Goal: Answer question/provide support

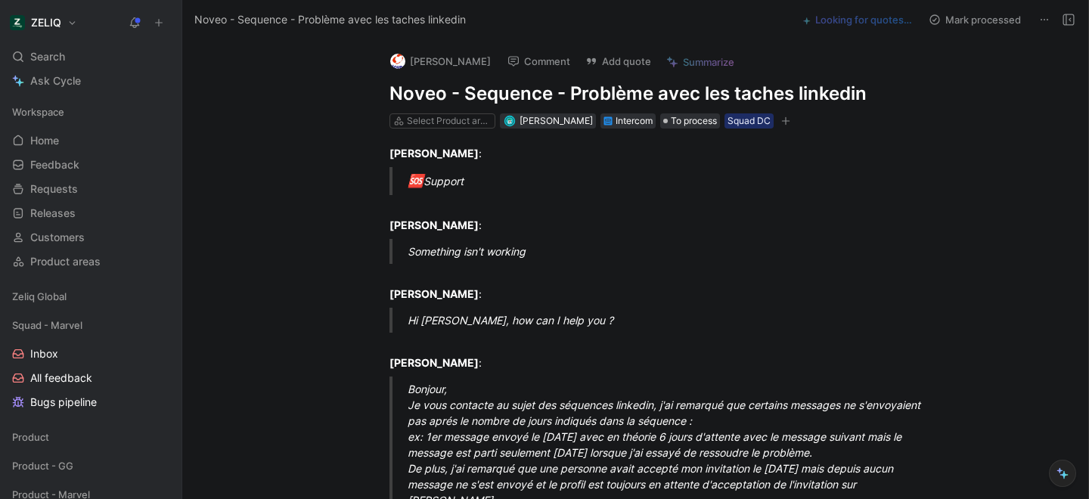
drag, startPoint x: 387, startPoint y: 92, endPoint x: 862, endPoint y: 95, distance: 475.1
click at [862, 95] on div "[PERSON_NAME] Comment Add quote Summarize Noveo - Sequence - Problème avec les …" at bounding box center [651, 84] width 581 height 91
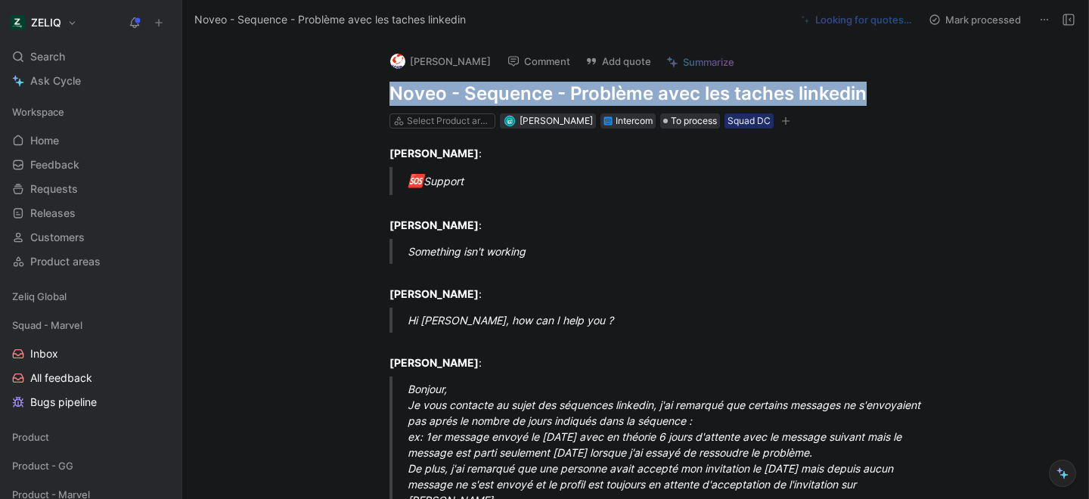
drag, startPoint x: 862, startPoint y: 95, endPoint x: 375, endPoint y: 91, distance: 488.0
click at [375, 91] on div "[PERSON_NAME] Comment Add quote Summarize Noveo - Sequence - Problème avec les …" at bounding box center [651, 84] width 581 height 91
copy h1 "Noveo - Sequence - Problème avec les taches linkedin"
click at [611, 62] on button "Add quote" at bounding box center [618, 61] width 79 height 21
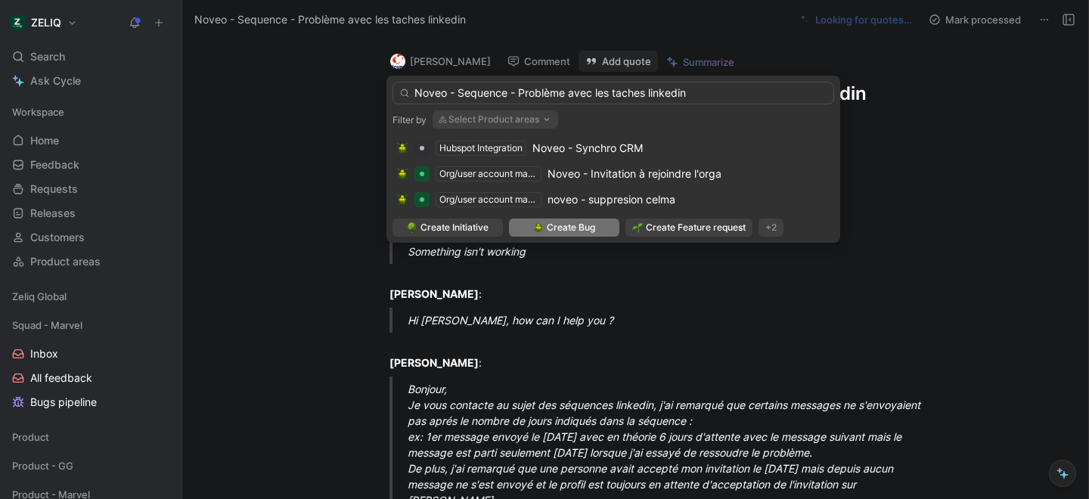
type input "Noveo - Sequence - Problème avec les taches linkedin"
click at [541, 232] on img at bounding box center [538, 227] width 11 height 11
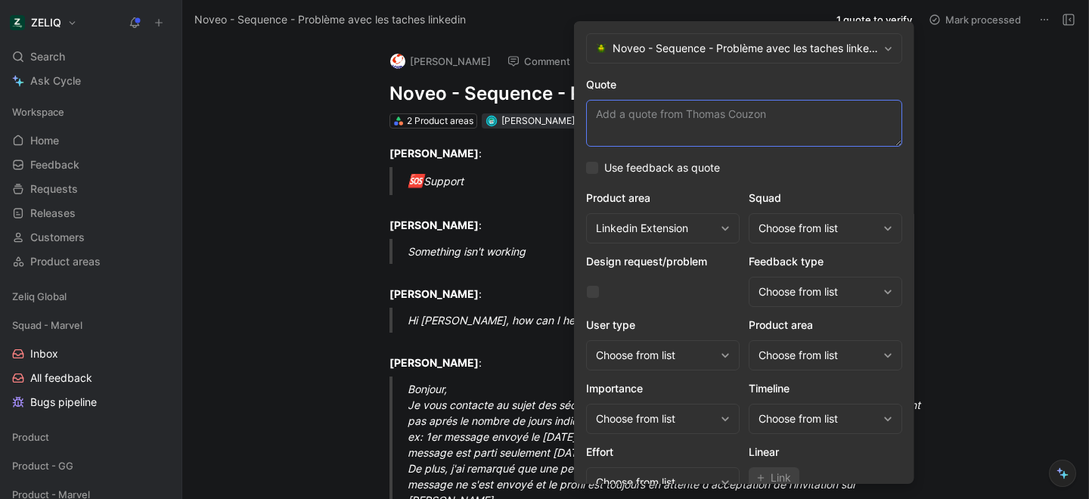
paste textarea "Bonjour, Je vous contacte au sujet des séquences linkedin, j'ai remarqué que ce…"
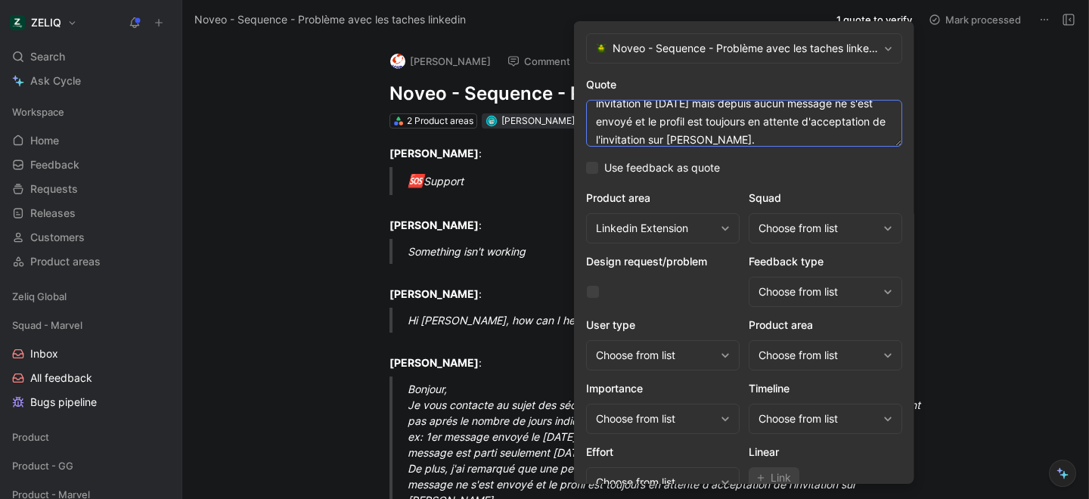
type textarea "Bonjour, Je vous contacte au sujet des séquences linkedin, j'ai remarqué que ce…"
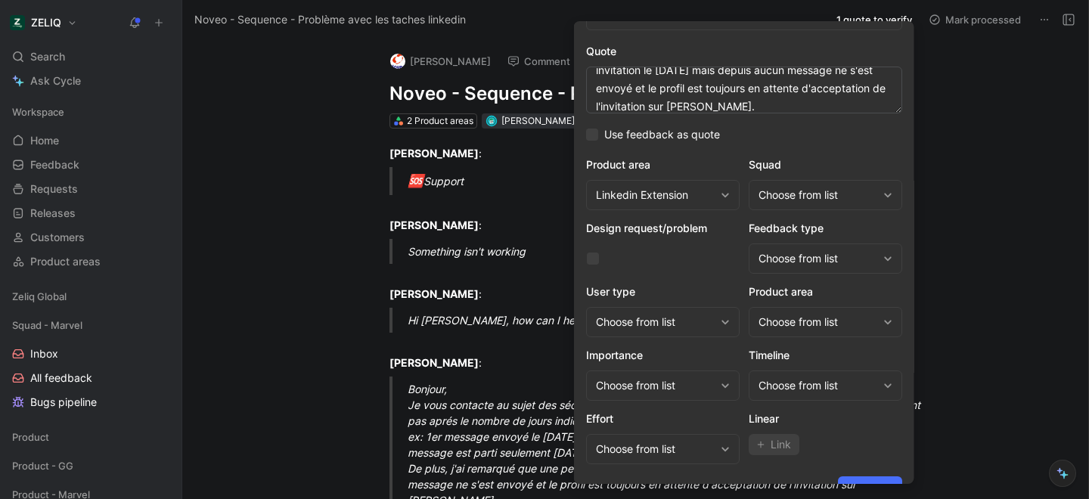
click at [824, 197] on div "Choose from list" at bounding box center [818, 195] width 119 height 18
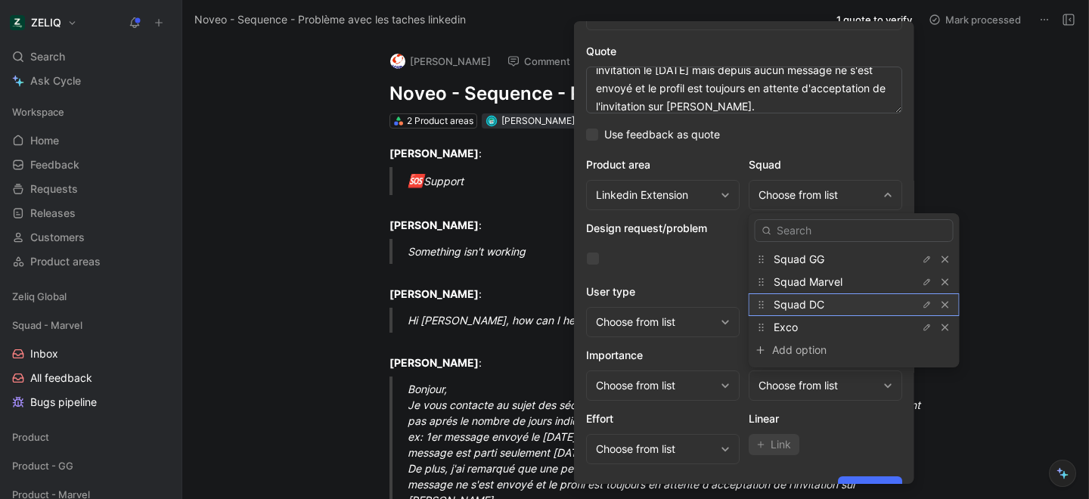
click at [823, 299] on span "Squad DC" at bounding box center [799, 304] width 51 height 13
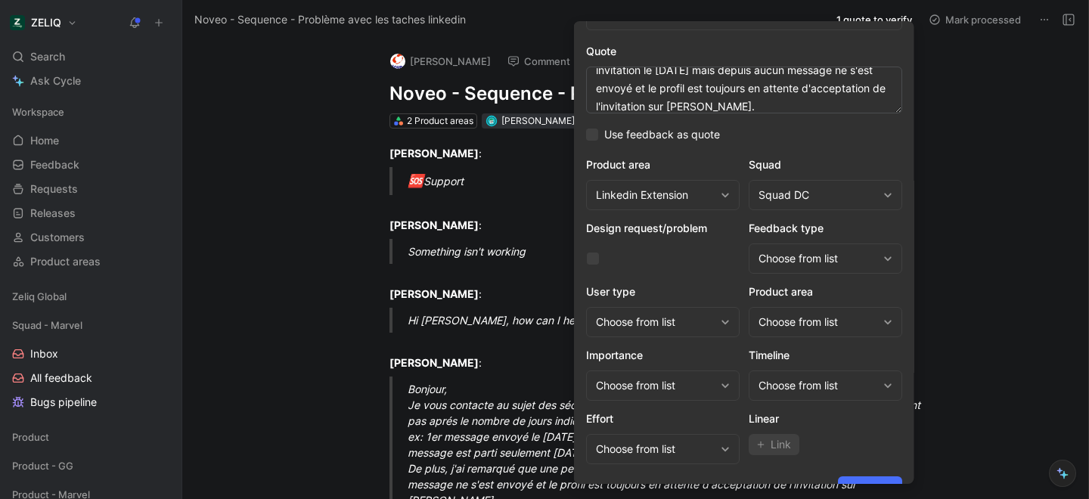
scroll to position [62, 0]
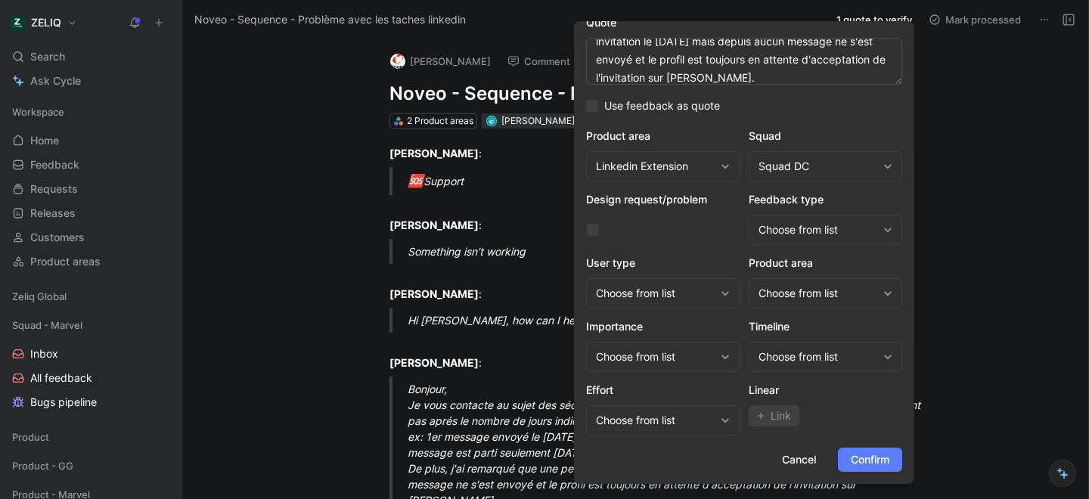
click at [860, 458] on span "Confirm" at bounding box center [870, 460] width 39 height 18
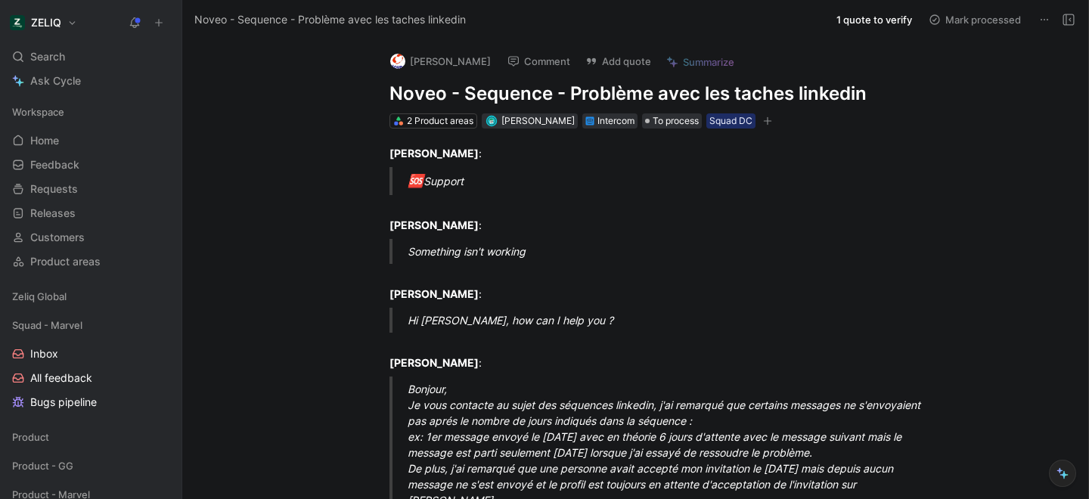
click at [412, 97] on h1 "Noveo - Sequence - Problème avec les taches linkedin" at bounding box center [652, 94] width 524 height 24
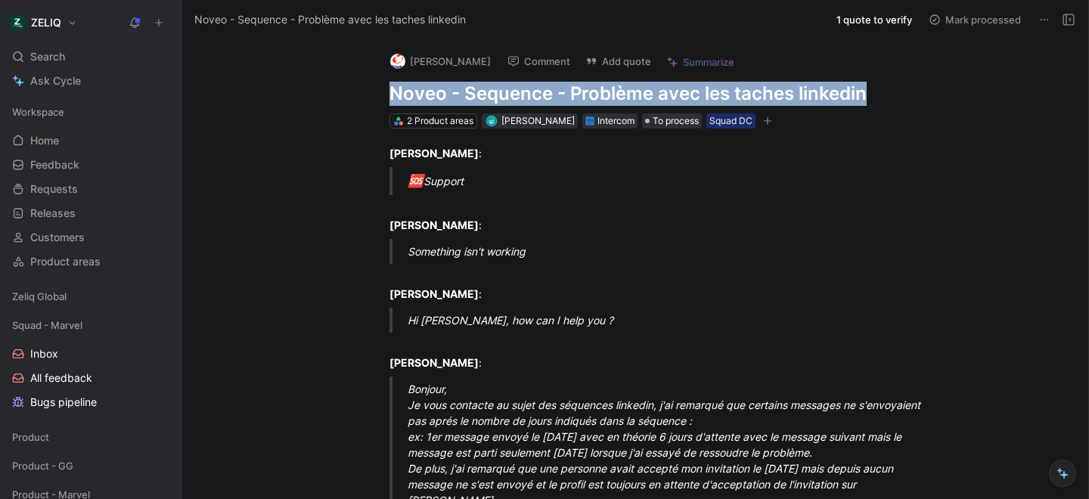
click at [412, 97] on h1 "Noveo - Sequence - Problème avec les taches linkedin" at bounding box center [652, 94] width 524 height 24
copy h1 "Noveo - Sequence - Problème avec les taches linkedin"
click at [84, 53] on div "Search ⌘ K" at bounding box center [90, 56] width 169 height 23
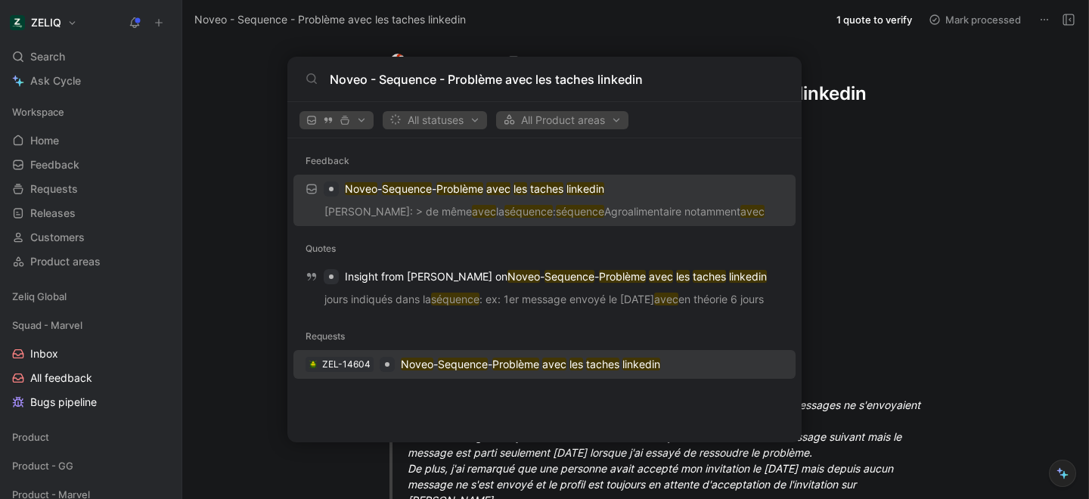
type input "Noveo - Sequence - Problème avec les taches linkedin"
click at [434, 364] on p "Noveo - Sequence - Problème avec les taches linkedin" at bounding box center [531, 365] width 260 height 18
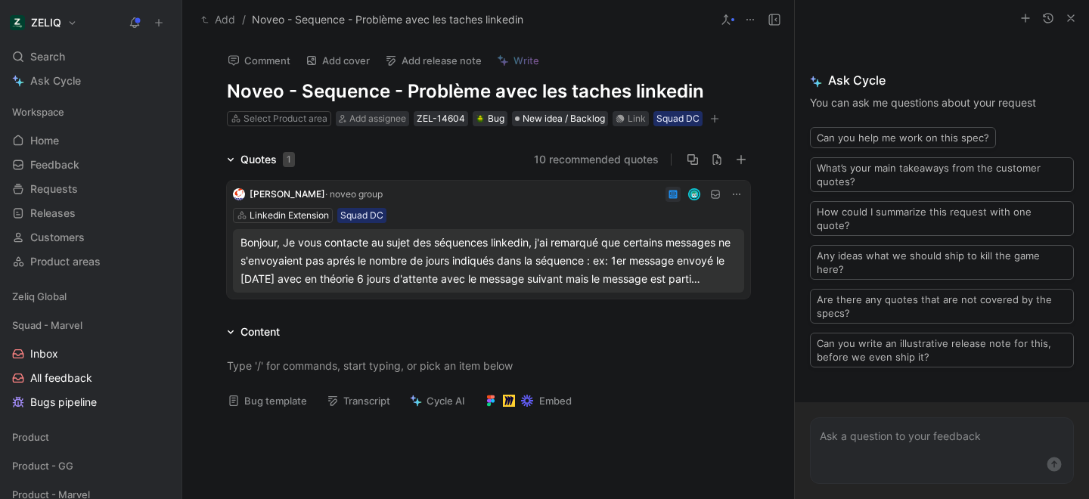
scroll to position [77, 0]
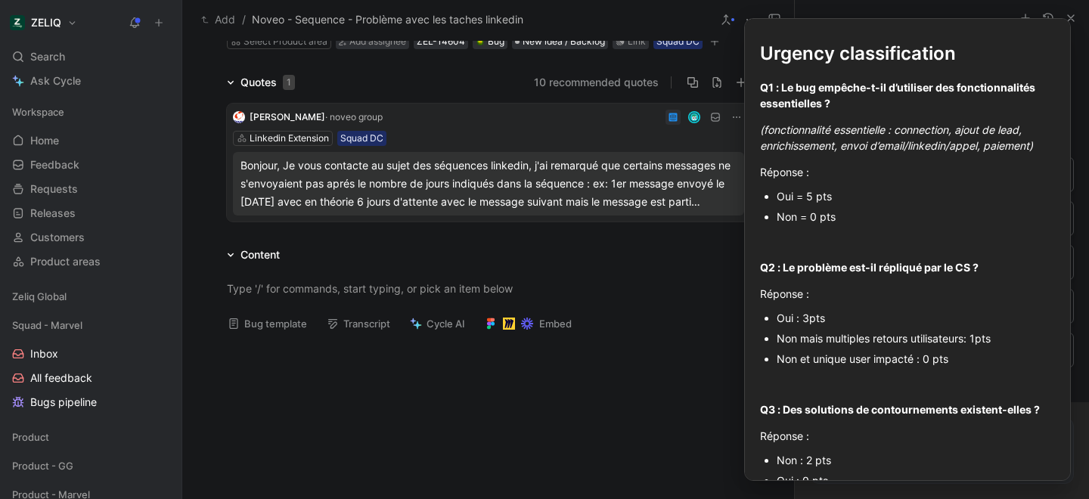
click at [281, 328] on button "Bug template" at bounding box center [267, 323] width 93 height 21
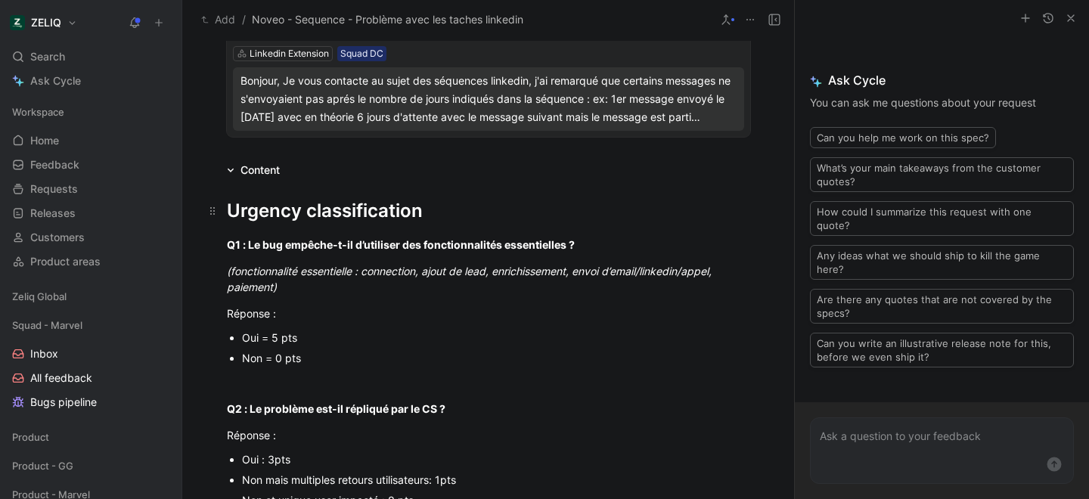
scroll to position [168, 0]
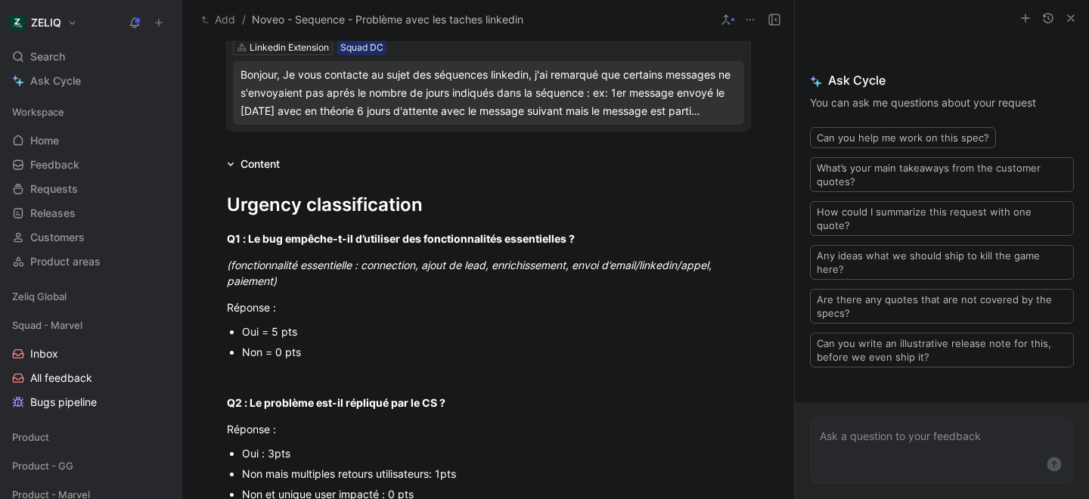
click at [274, 331] on div "Oui = 5 pts" at bounding box center [496, 332] width 508 height 16
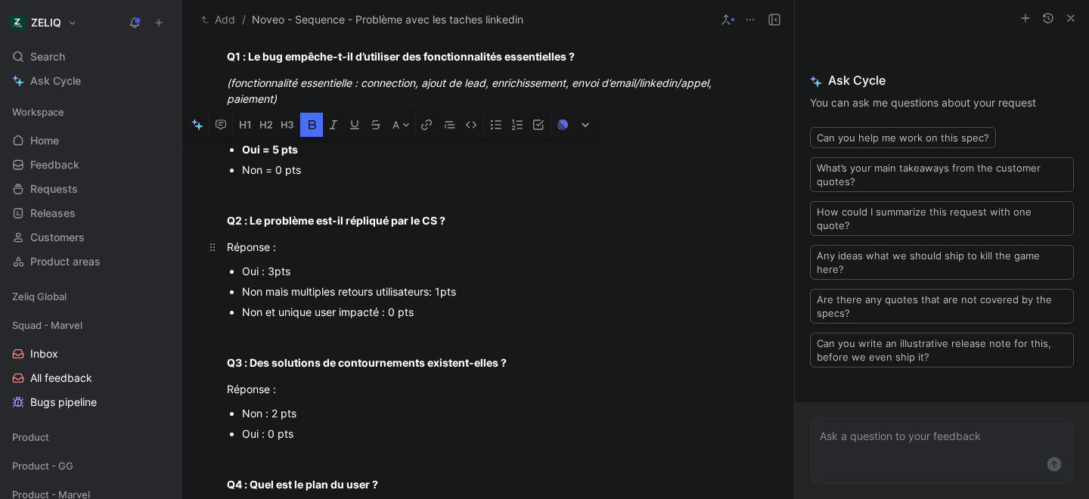
scroll to position [353, 0]
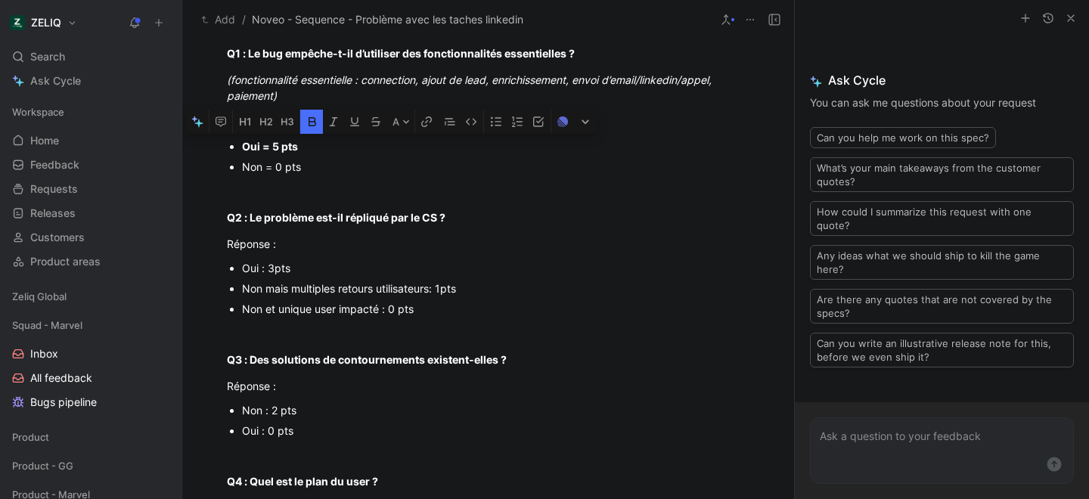
click at [275, 311] on div "Non et unique user impacté : 0 pts" at bounding box center [496, 309] width 508 height 16
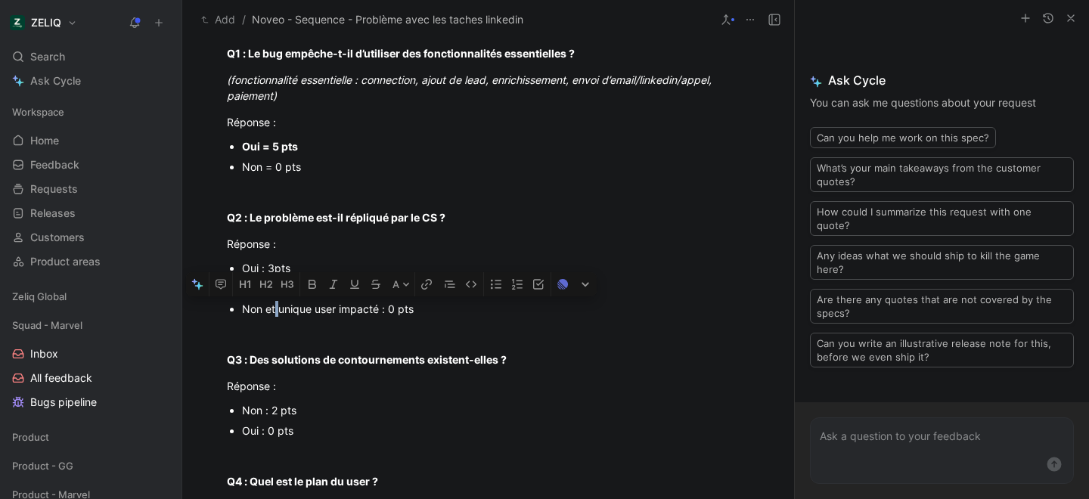
click at [275, 311] on div "Non et unique user impacté : 0 pts" at bounding box center [496, 309] width 508 height 16
click at [402, 331] on div at bounding box center [489, 333] width 524 height 16
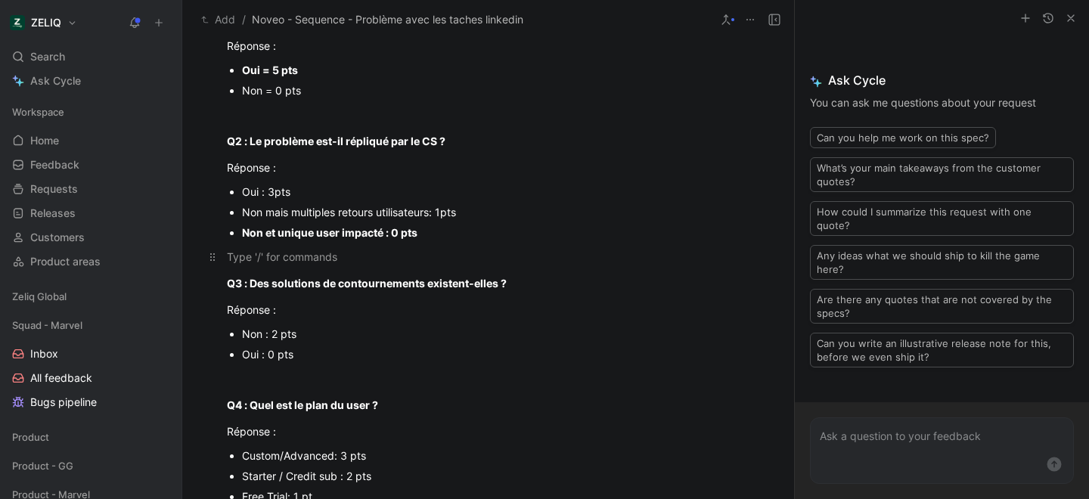
scroll to position [431, 0]
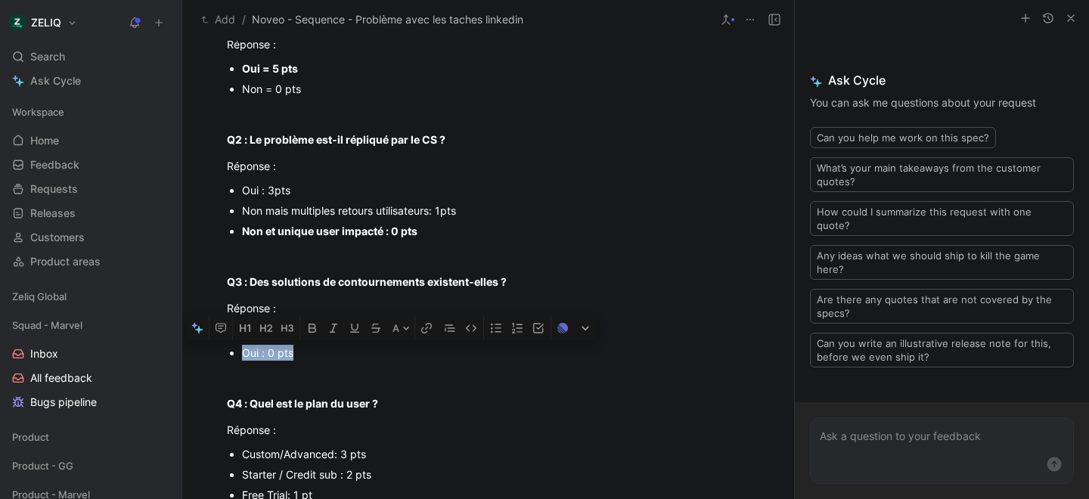
drag, startPoint x: 293, startPoint y: 355, endPoint x: 242, endPoint y: 354, distance: 50.7
click at [242, 354] on div "Oui : 0 pts" at bounding box center [496, 353] width 508 height 16
click at [307, 375] on div at bounding box center [489, 377] width 524 height 16
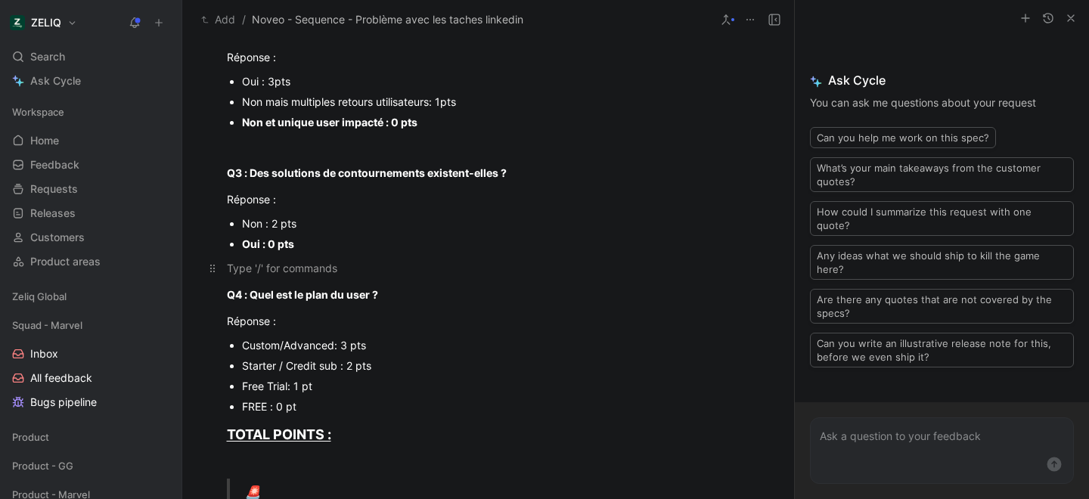
scroll to position [539, 0]
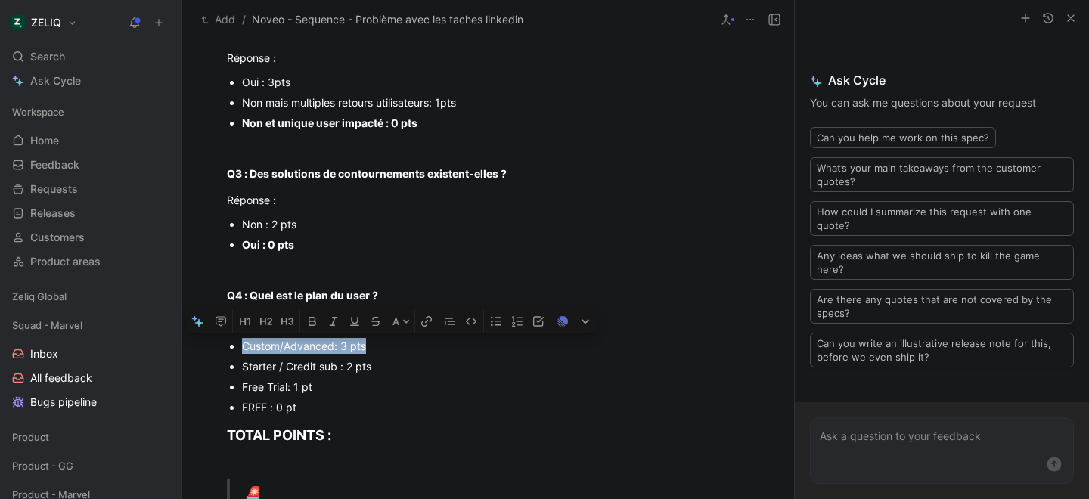
drag, startPoint x: 368, startPoint y: 347, endPoint x: 223, endPoint y: 346, distance: 144.5
click at [223, 346] on ul "Custom/Advanced: 3 pts Starter / Credit sub : 2 pts Free Trial: 1 pt FREE : 0 pt" at bounding box center [488, 377] width 581 height 82
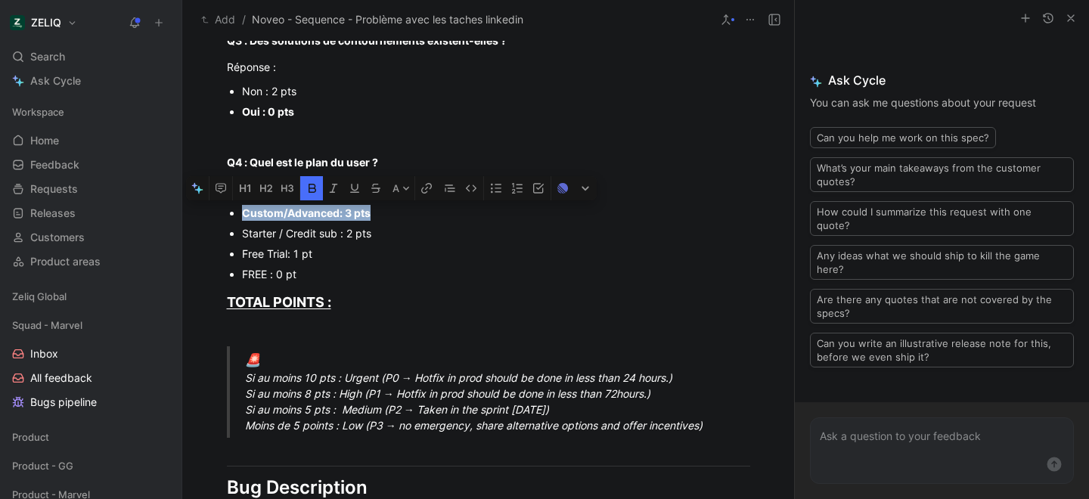
scroll to position [699, 0]
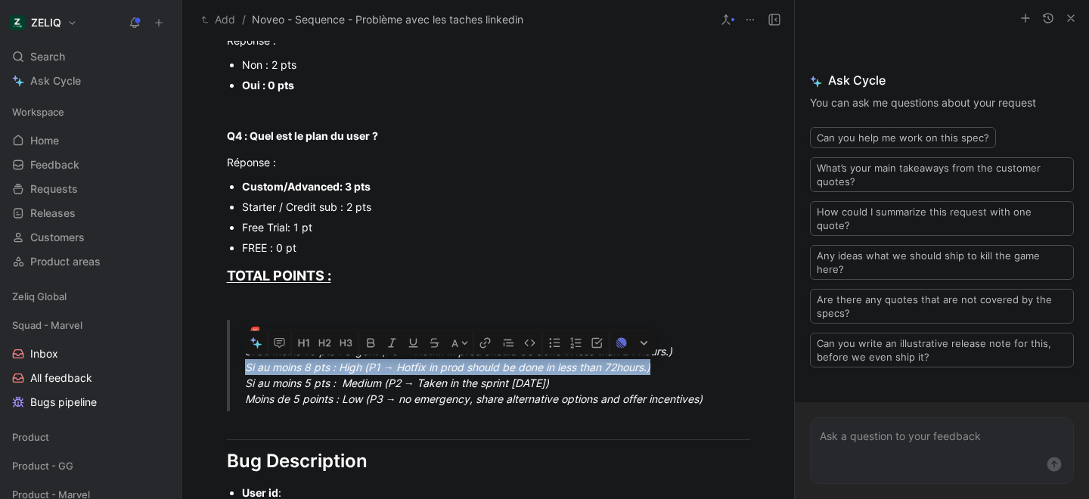
drag, startPoint x: 246, startPoint y: 367, endPoint x: 660, endPoint y: 374, distance: 414.7
click at [660, 374] on div "🚨 Si au moins 10 pts : Urgent (P0 → Hotfix in prod should be done in less than …" at bounding box center [507, 366] width 524 height 83
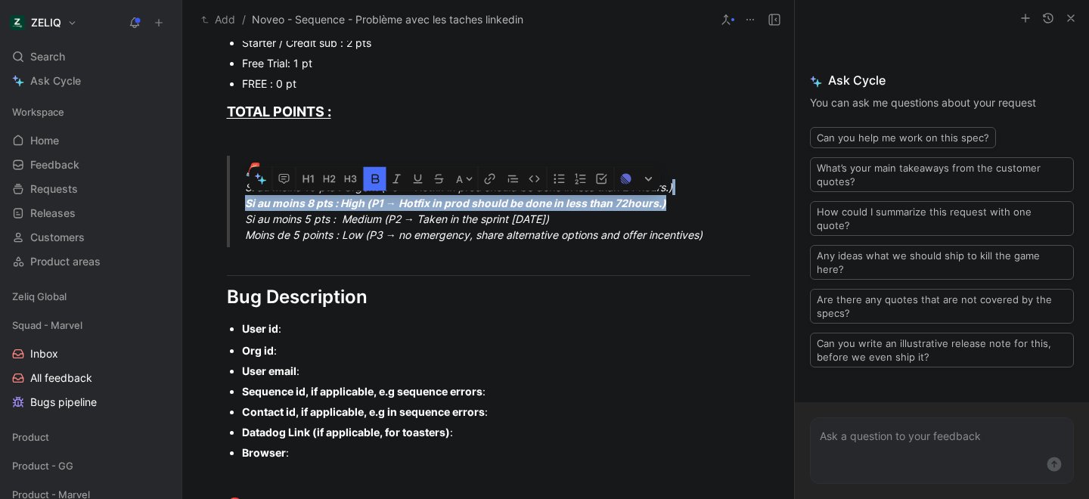
scroll to position [866, 0]
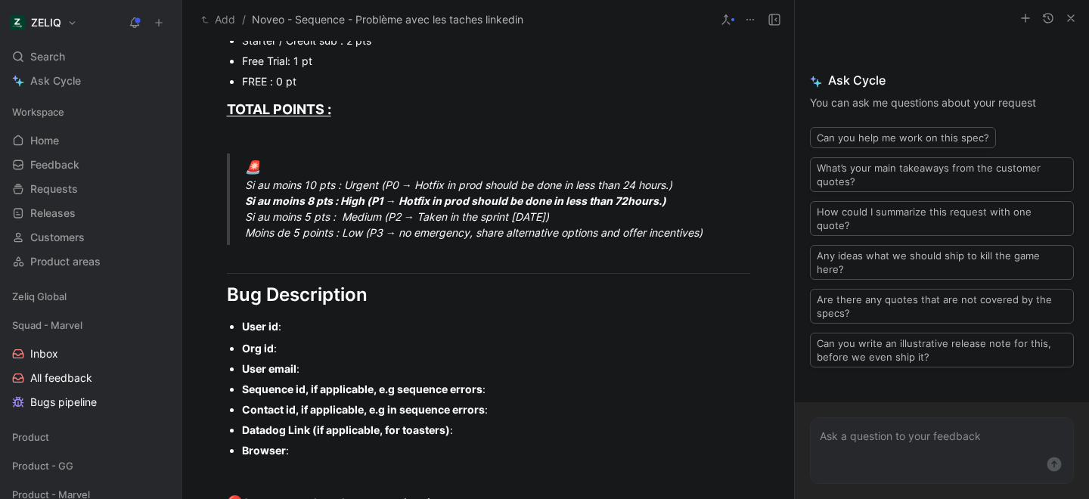
click at [319, 328] on div "User id :" at bounding box center [496, 327] width 508 height 16
click at [315, 343] on div "Org id :" at bounding box center [496, 348] width 508 height 16
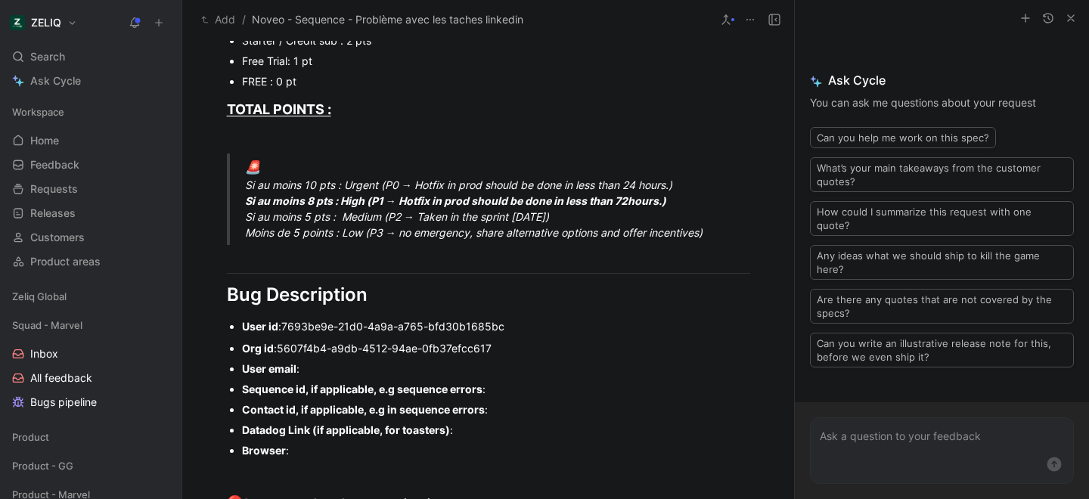
click at [322, 365] on div "User email :" at bounding box center [496, 369] width 508 height 16
click at [509, 392] on div "Sequence id, if applicable, e.g sequence errors :" at bounding box center [496, 389] width 508 height 16
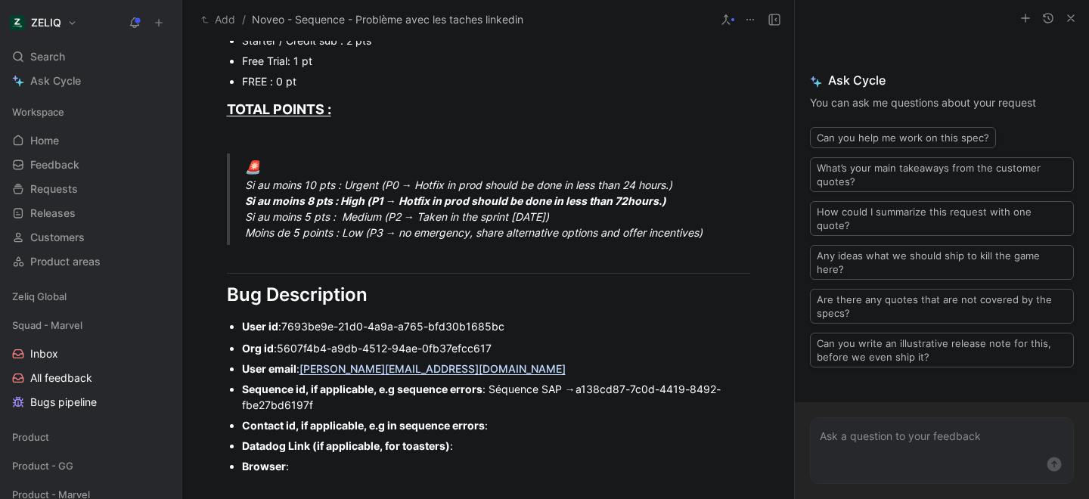
click at [506, 430] on div "Contact id, if applicable, e.g in sequence errors :" at bounding box center [496, 426] width 508 height 16
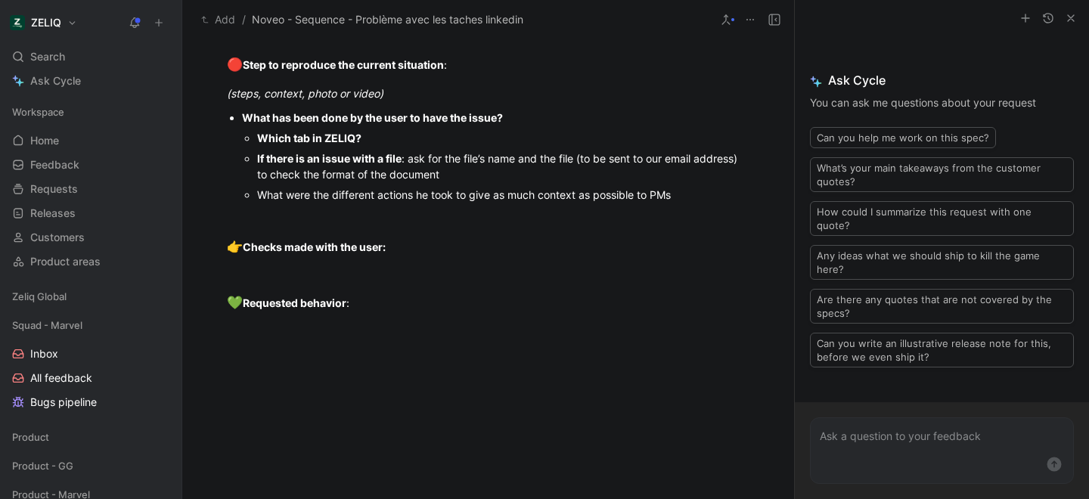
scroll to position [1524, 0]
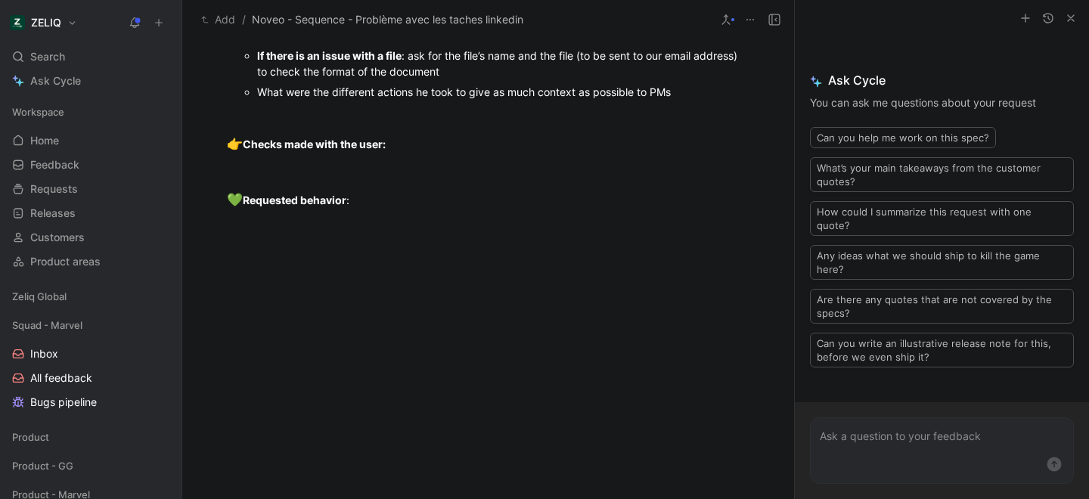
drag, startPoint x: 302, startPoint y: 349, endPoint x: 233, endPoint y: 320, distance: 74.6
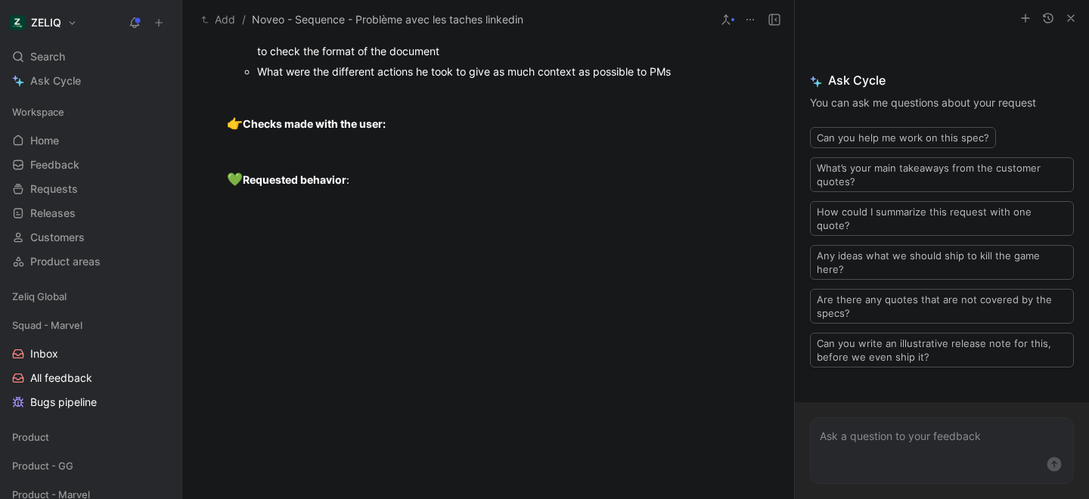
scroll to position [1605, 0]
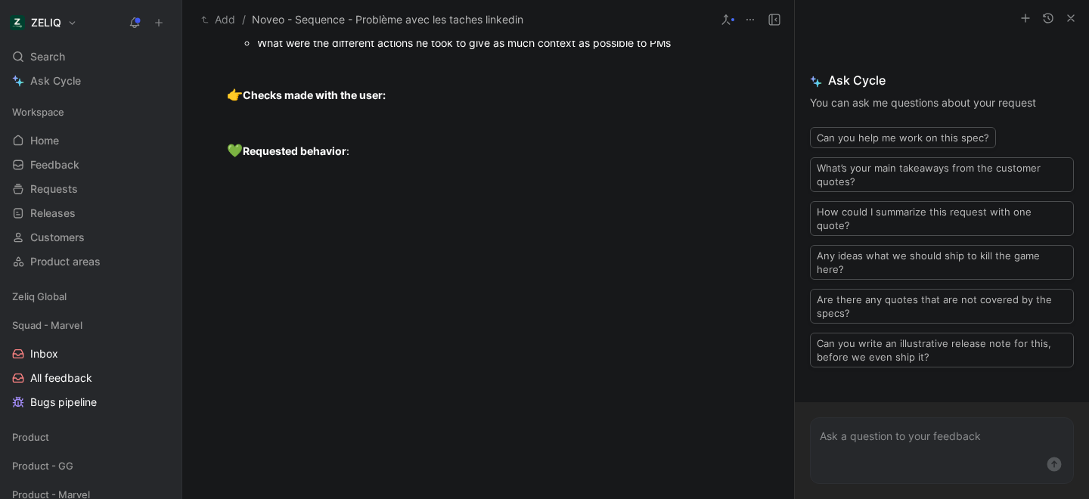
drag, startPoint x: 465, startPoint y: 315, endPoint x: 251, endPoint y: 294, distance: 215.2
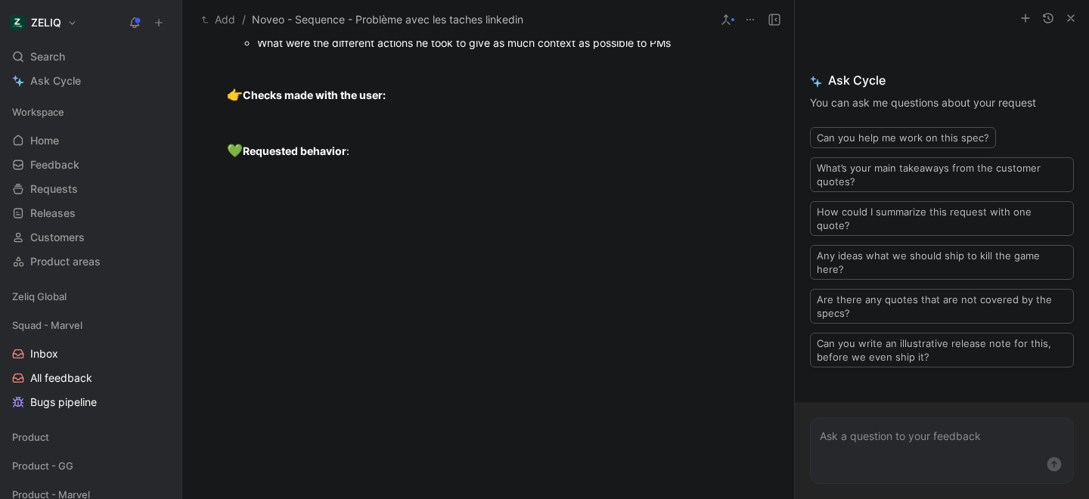
click at [251, 53] on ul "Which tab in ZELIQ? Sequence If there is an issue with a file : ask for the fil…" at bounding box center [496, 14] width 508 height 77
click at [726, 51] on div "What were the different actions he took to give as much context as possible to …" at bounding box center [503, 43] width 493 height 16
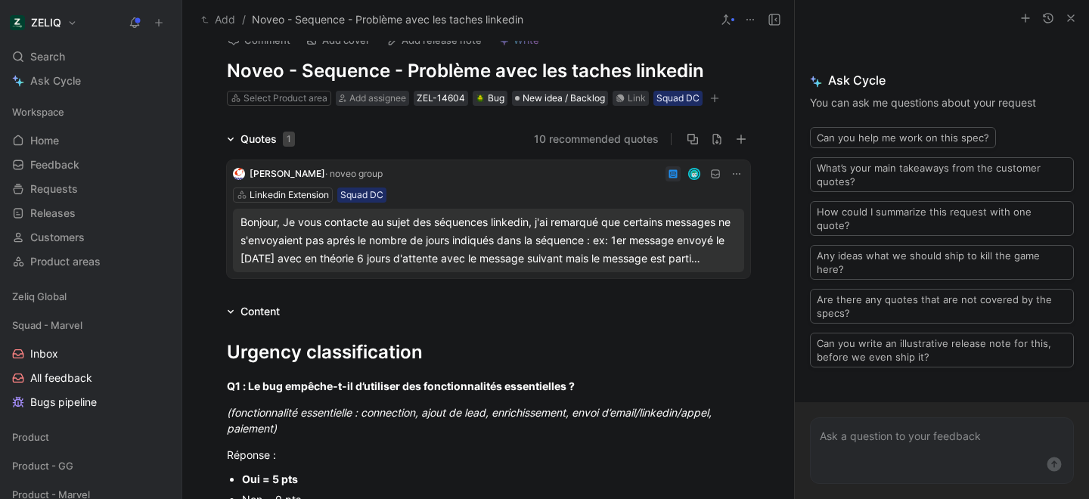
scroll to position [26, 0]
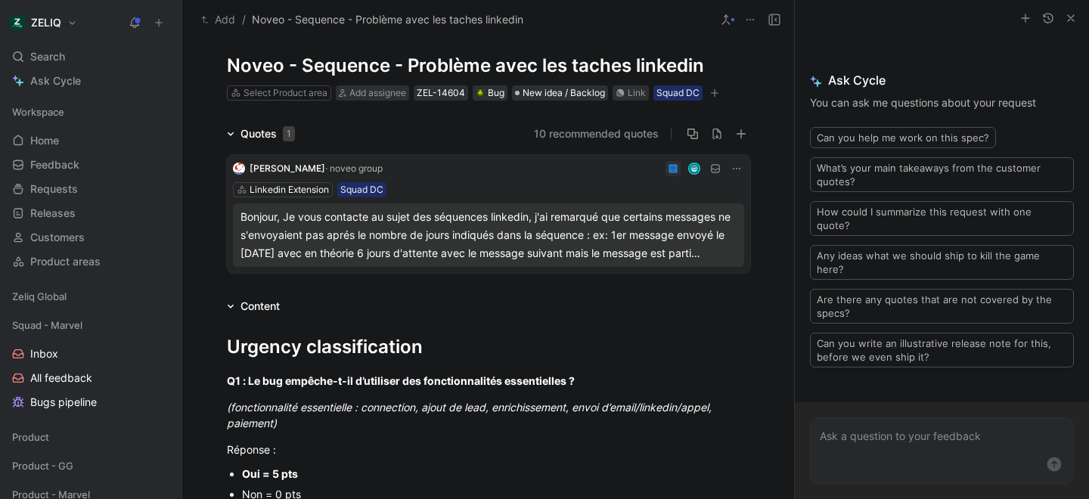
click at [570, 238] on div "Bonjour, Je vous contacte au sujet des séquences linkedin, j'ai remarqué que ce…" at bounding box center [489, 235] width 496 height 54
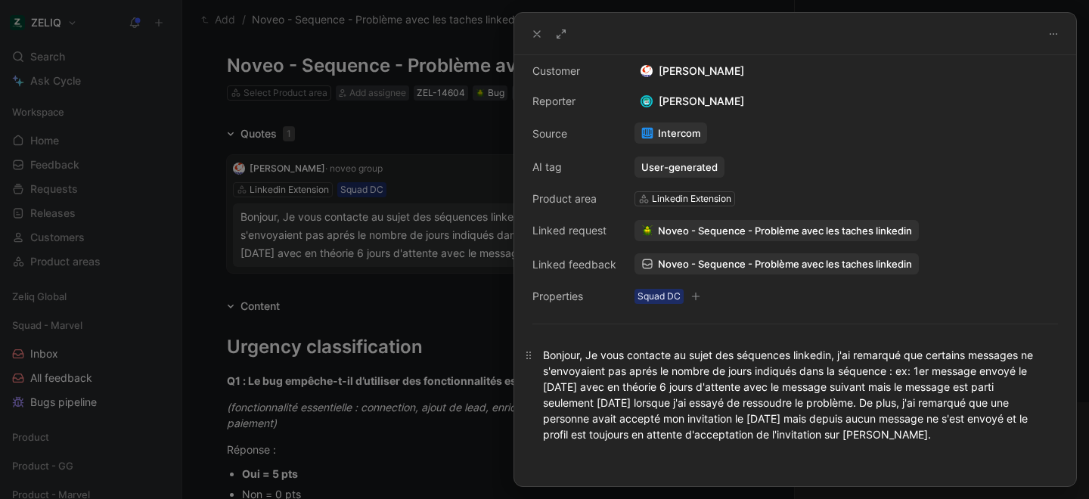
scroll to position [69, 0]
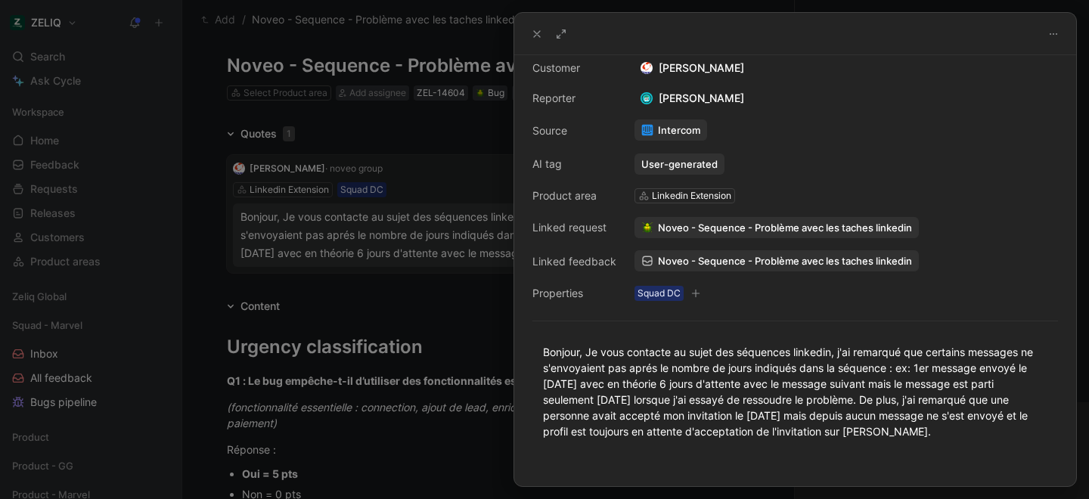
click at [453, 313] on div at bounding box center [544, 249] width 1089 height 499
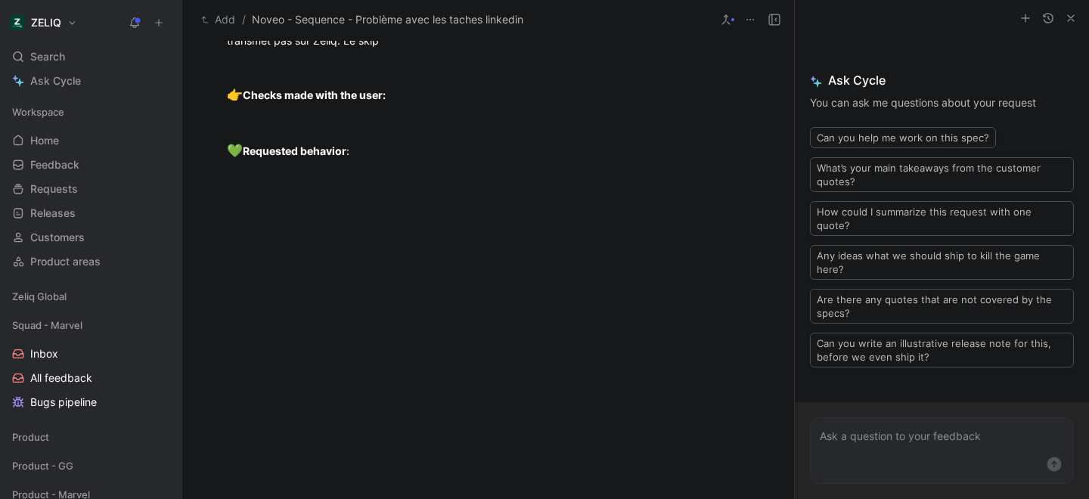
scroll to position [2125, 0]
click at [418, 48] on div "Il a lancé une sequence linkedin mais lorsque le prospect accepte la demande de…" at bounding box center [489, 33] width 524 height 32
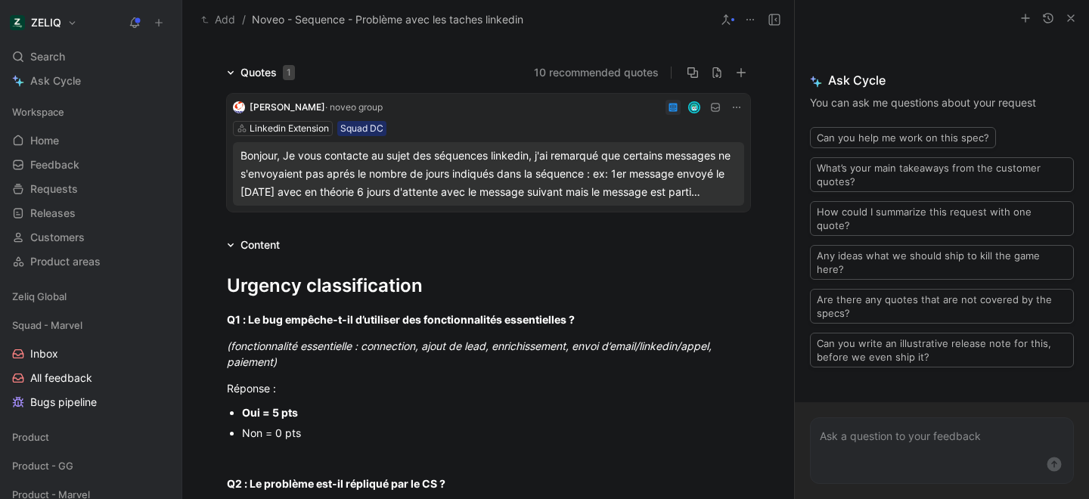
scroll to position [0, 0]
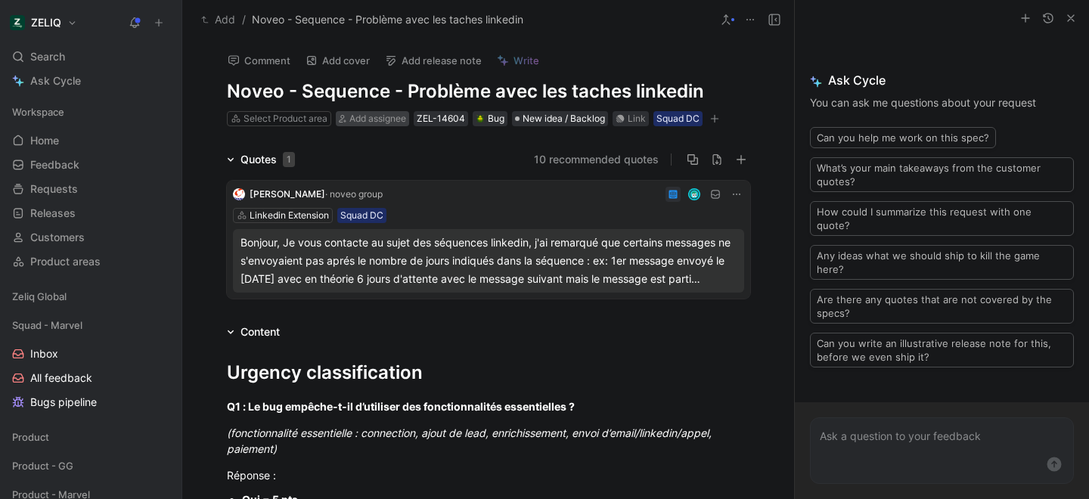
click at [368, 123] on div "Add assignee" at bounding box center [378, 118] width 57 height 15
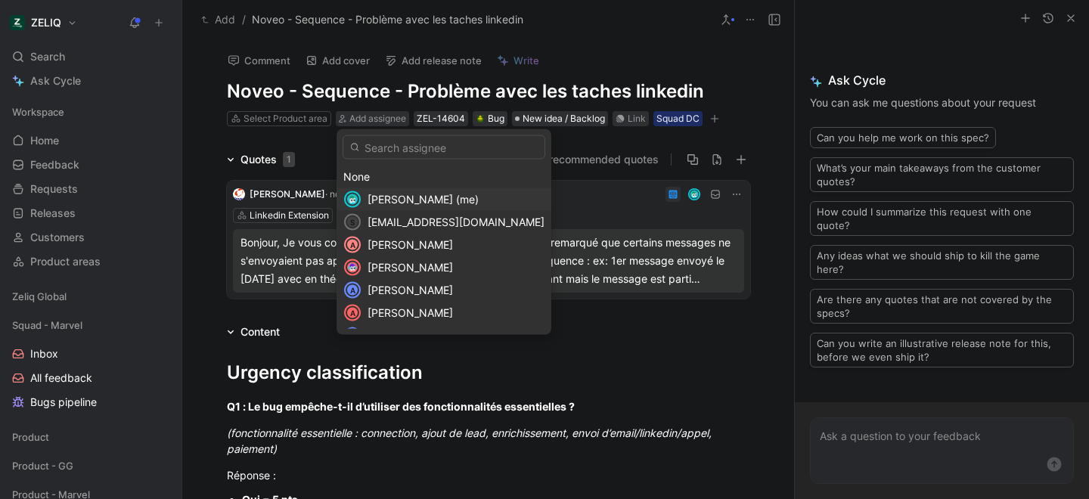
click at [365, 197] on div "[PERSON_NAME] (me)" at bounding box center [444, 199] width 215 height 23
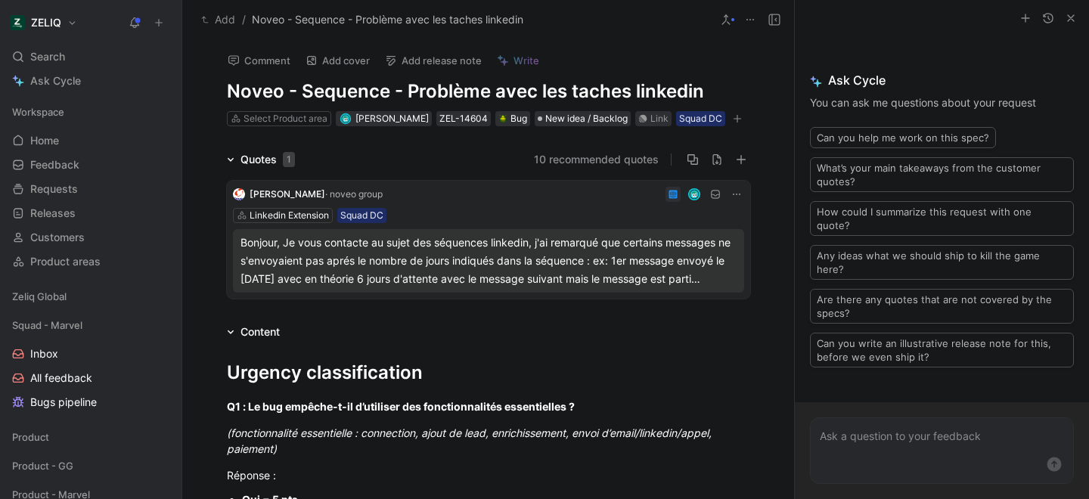
click at [376, 151] on div "10 recommended quotes" at bounding box center [528, 160] width 443 height 18
